Goal: Find specific page/section: Find specific page/section

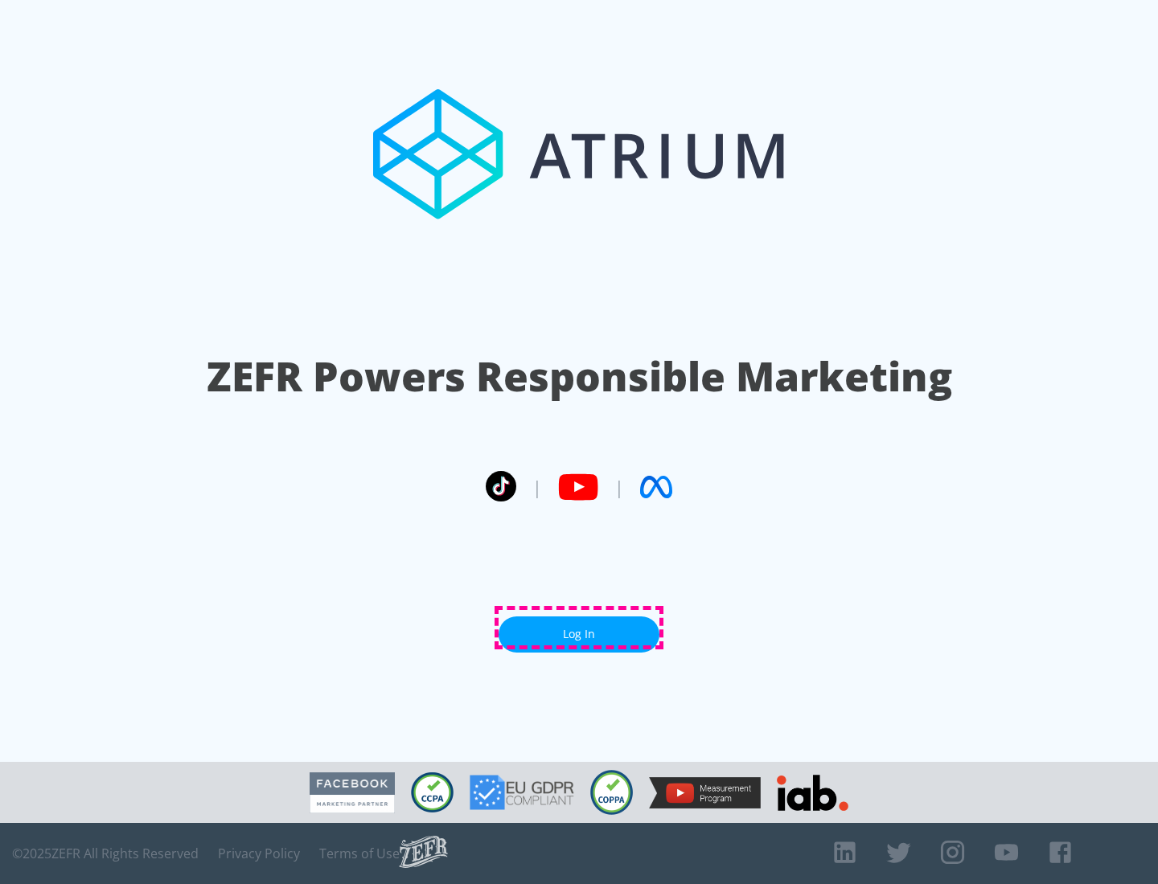
click at [579, 628] on link "Log In" at bounding box center [578, 635] width 161 height 36
